Goal: Task Accomplishment & Management: Manage account settings

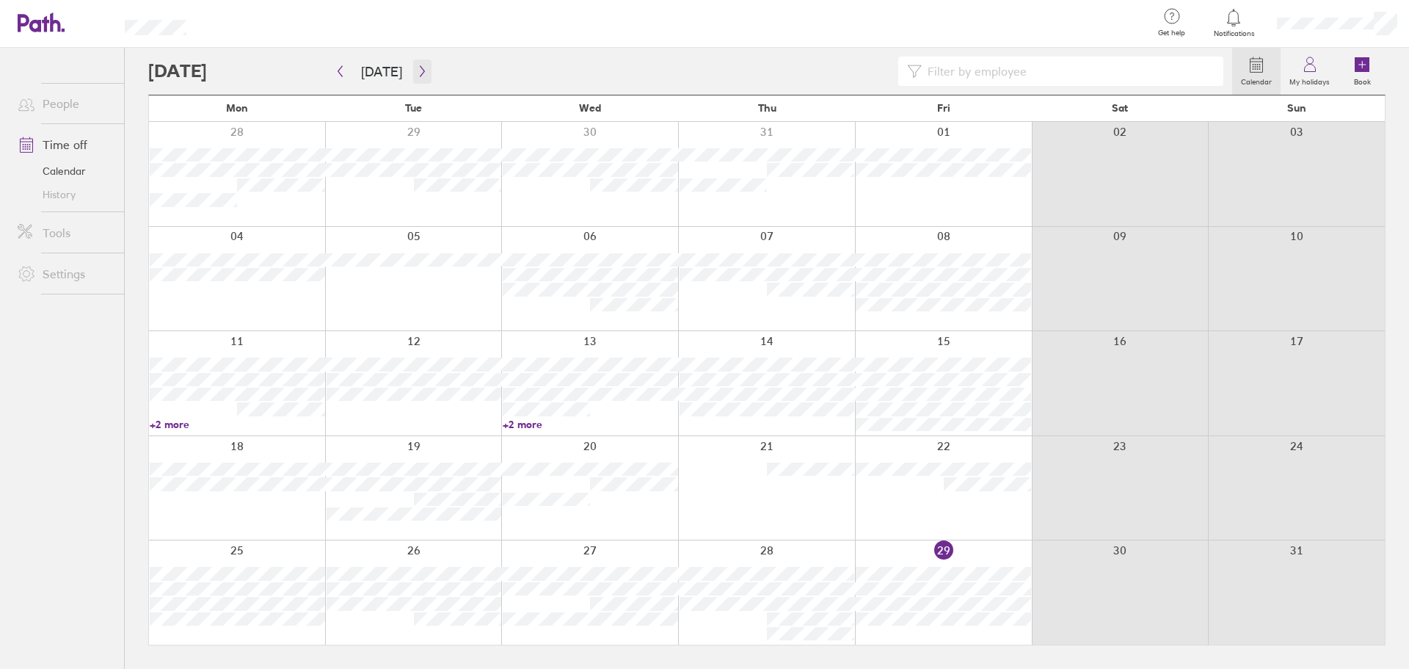
click at [418, 71] on icon "button" at bounding box center [422, 71] width 11 height 12
